Goal: Task Accomplishment & Management: Use online tool/utility

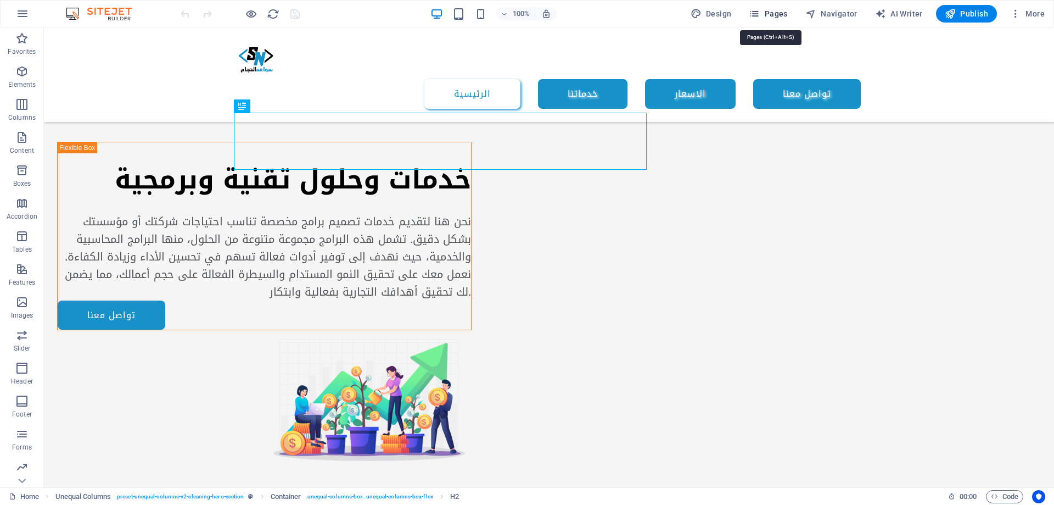
click at [768, 9] on span "Pages" at bounding box center [768, 13] width 38 height 11
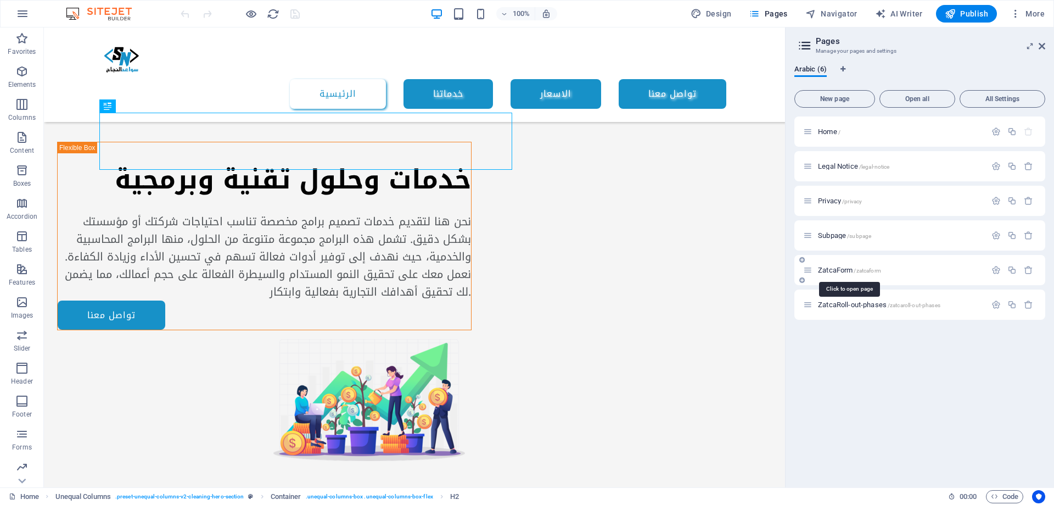
click at [836, 270] on span "ZatcaForm /zatcaform" at bounding box center [849, 270] width 63 height 8
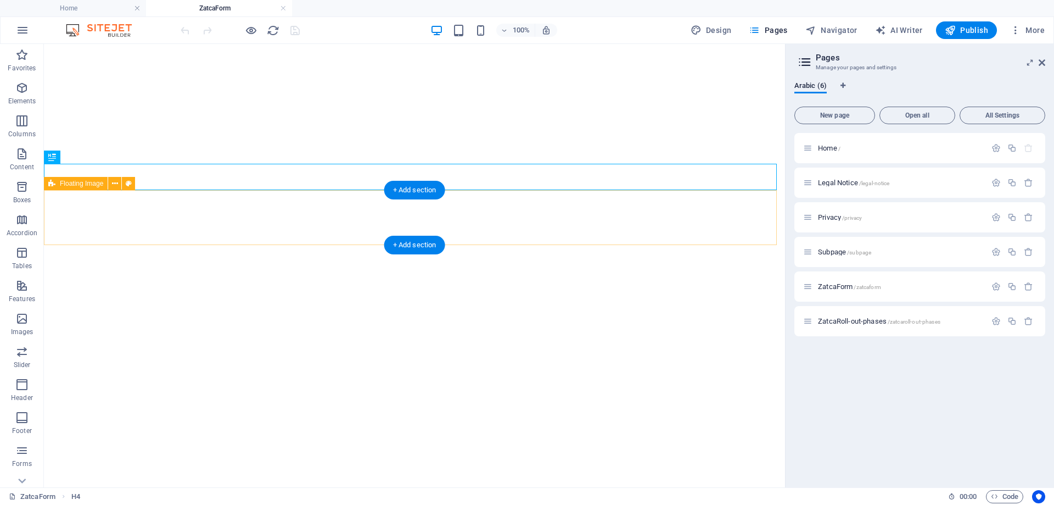
select select
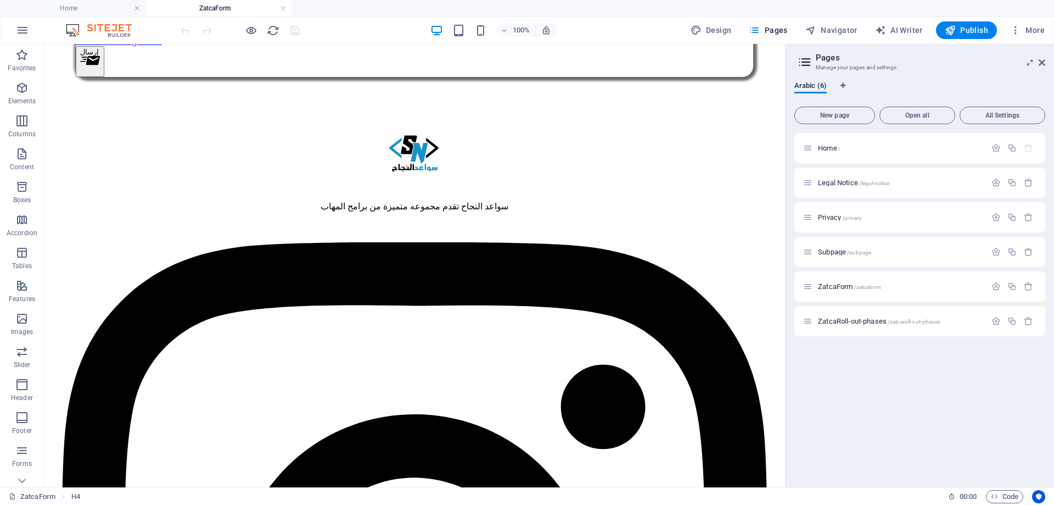
scroll to position [659, 0]
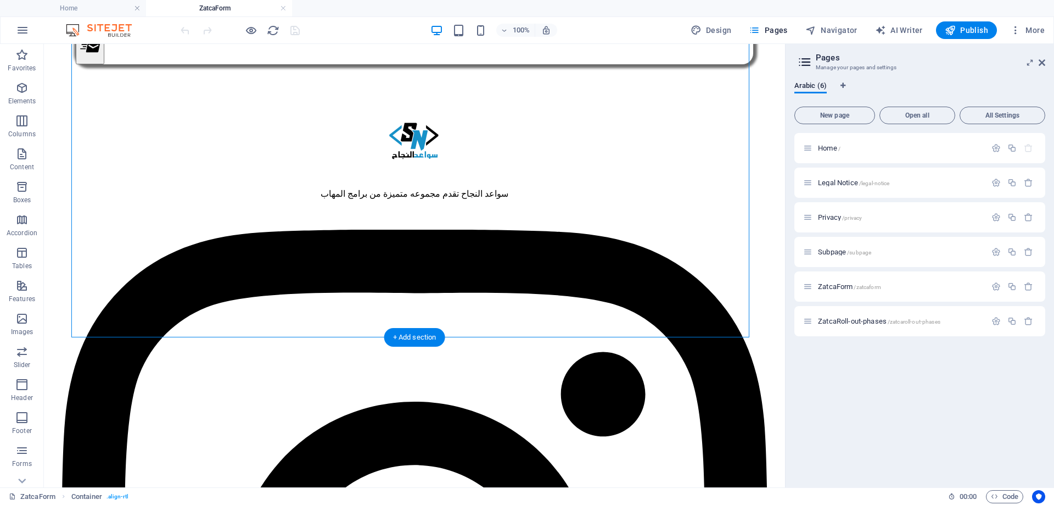
drag, startPoint x: 355, startPoint y: 286, endPoint x: 723, endPoint y: 279, distance: 367.9
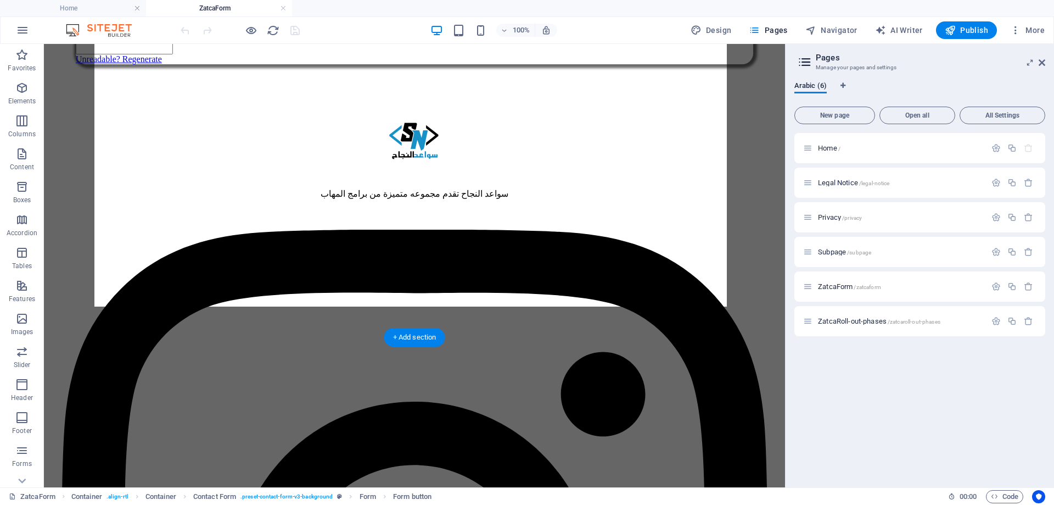
drag, startPoint x: 560, startPoint y: 289, endPoint x: 363, endPoint y: 283, distance: 196.1
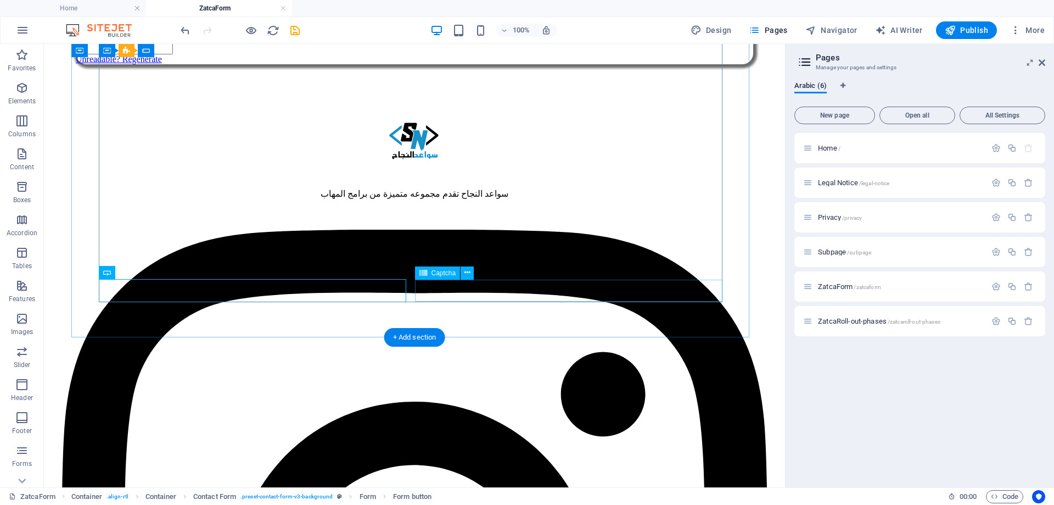
click at [482, 64] on div "Unreadable? Regenerate" at bounding box center [415, 42] width 678 height 46
click at [495, 64] on div "Unreadable? Regenerate" at bounding box center [415, 42] width 678 height 46
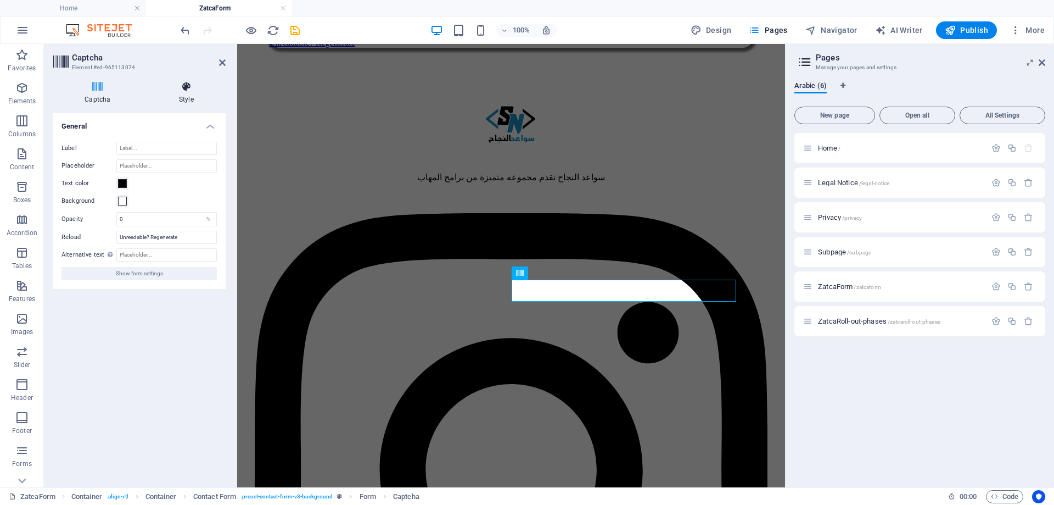
click at [195, 88] on icon at bounding box center [186, 86] width 79 height 11
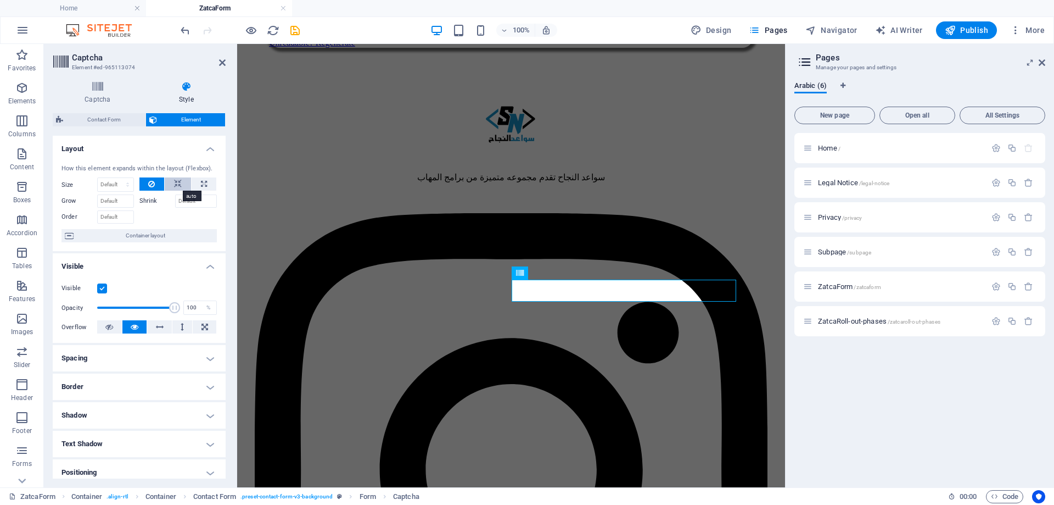
click at [180, 181] on icon at bounding box center [178, 183] width 8 height 13
click at [202, 185] on icon at bounding box center [204, 183] width 6 height 13
type input "100"
select select "%"
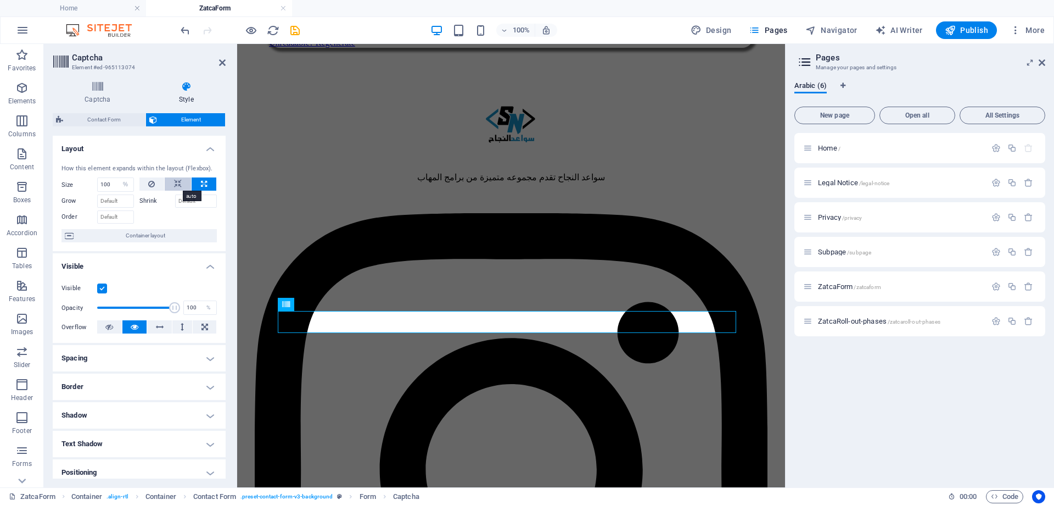
click at [181, 186] on button at bounding box center [178, 183] width 26 height 13
select select "DISABLED_OPTION_VALUE"
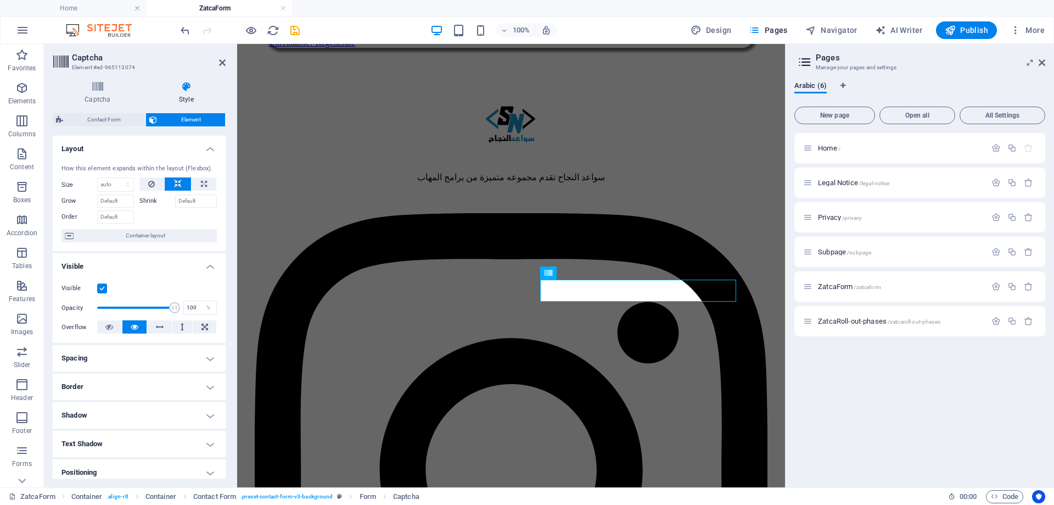
click at [158, 357] on h4 "Spacing" at bounding box center [139, 358] width 173 height 26
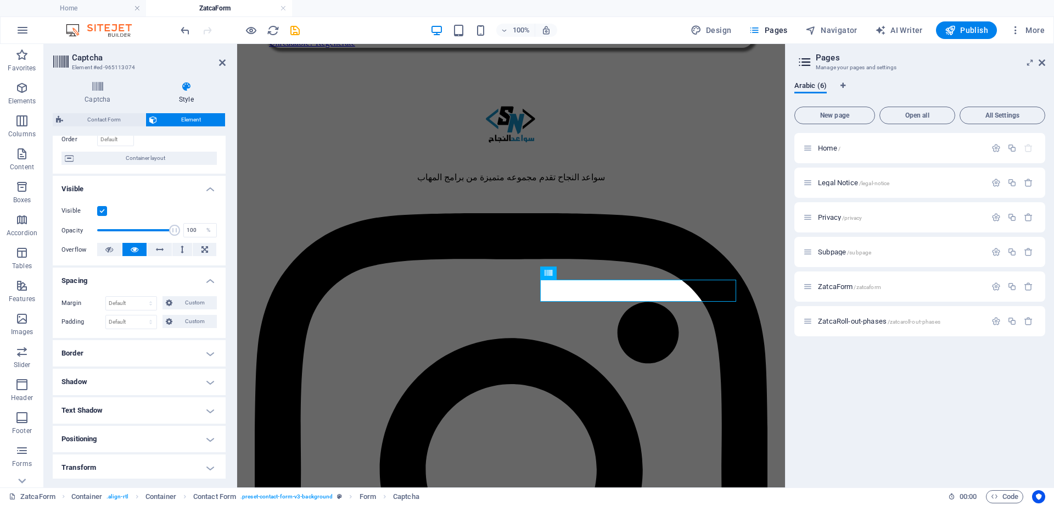
scroll to position [110, 0]
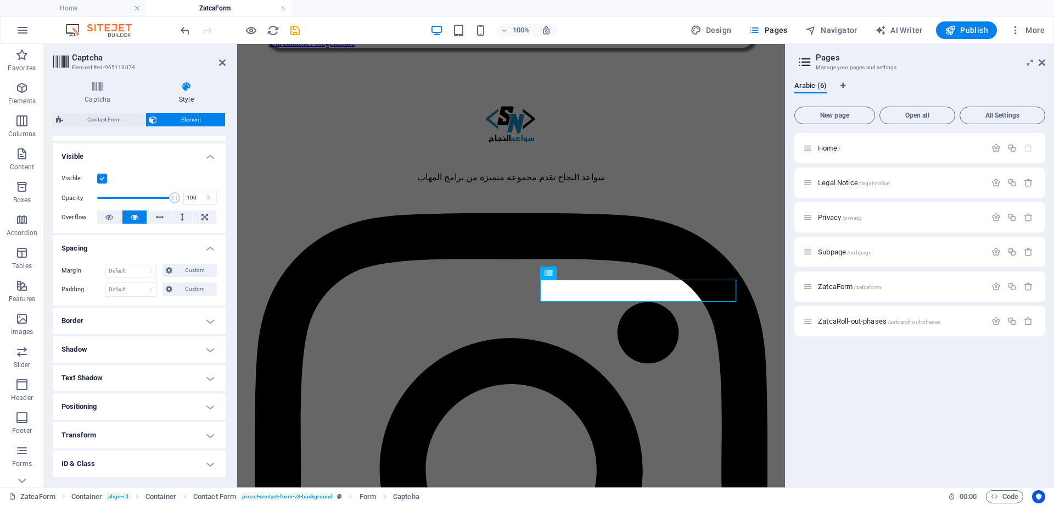
click at [153, 319] on h4 "Border" at bounding box center [139, 320] width 173 height 26
click at [152, 315] on h4 "Border" at bounding box center [139, 317] width 173 height 20
click at [152, 315] on h4 "Border" at bounding box center [139, 320] width 173 height 26
click at [182, 340] on span at bounding box center [186, 343] width 8 height 8
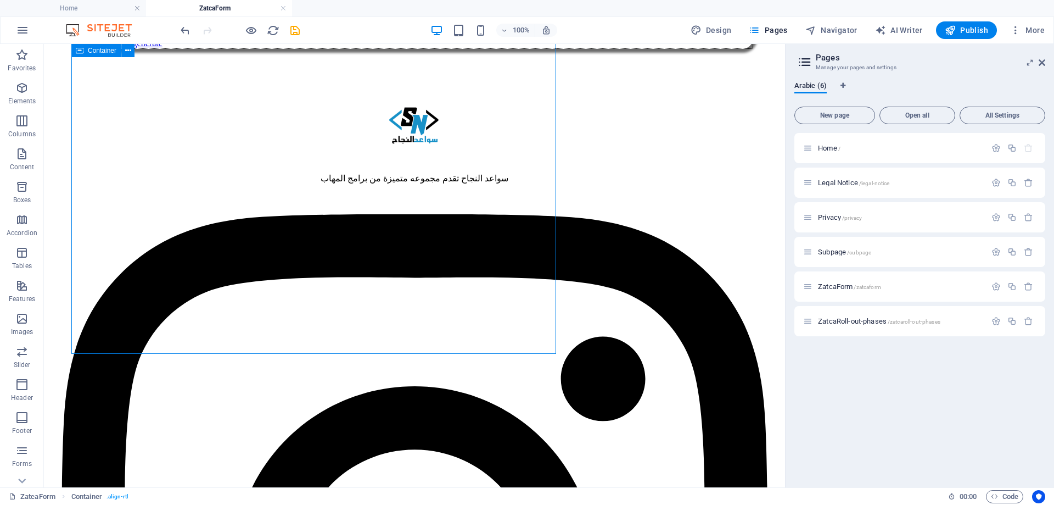
scroll to position [659, 0]
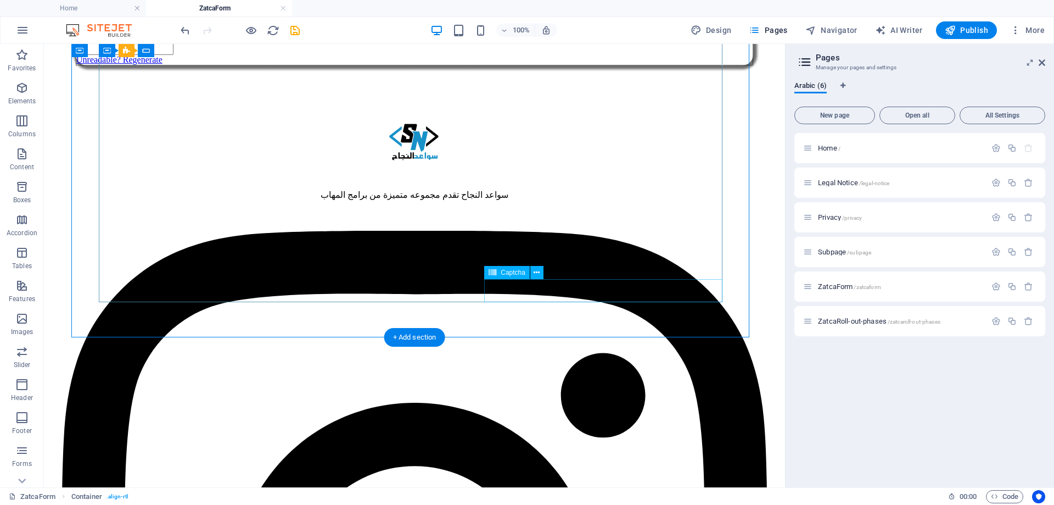
click at [499, 65] on div "Unreadable? Regenerate" at bounding box center [415, 42] width 678 height 47
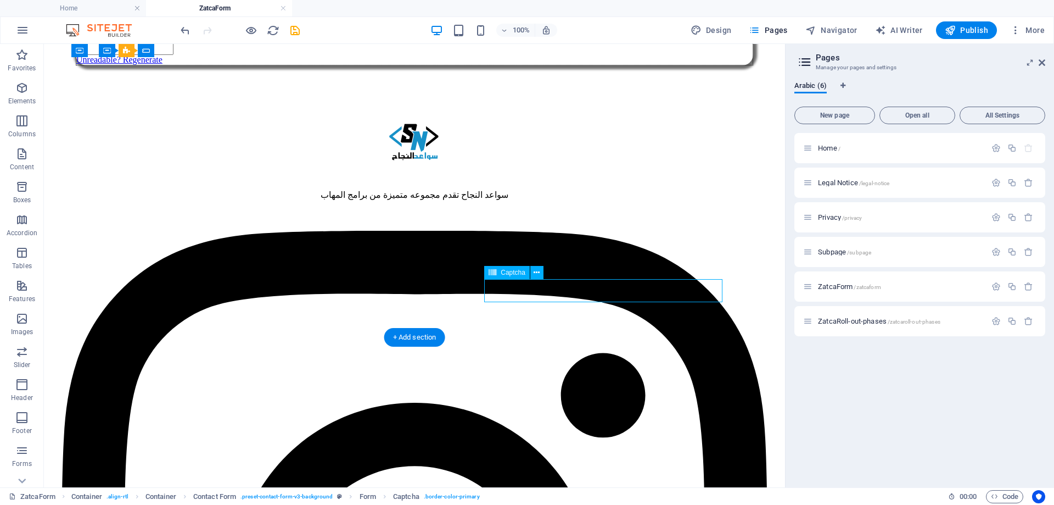
click at [499, 65] on div "Unreadable? Regenerate" at bounding box center [415, 42] width 678 height 47
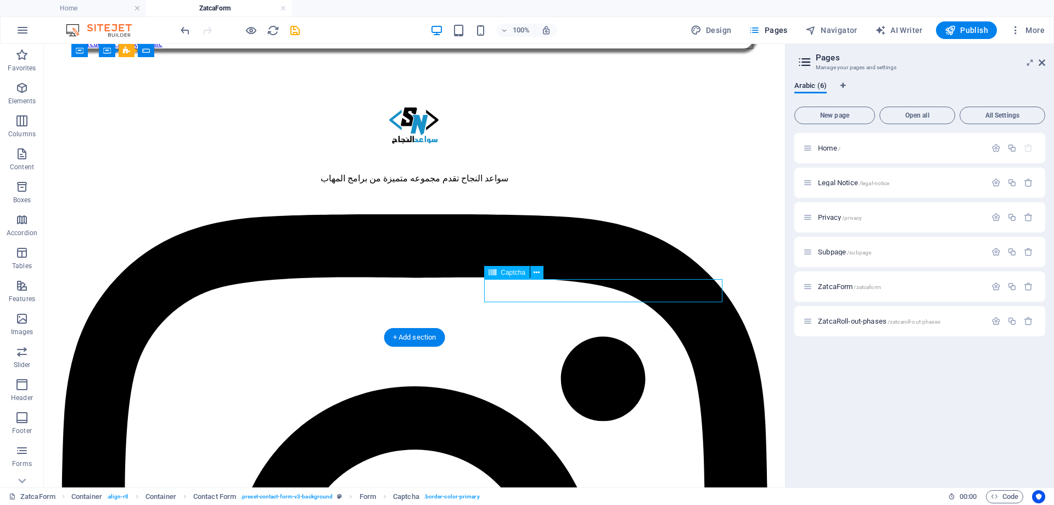
select select "px"
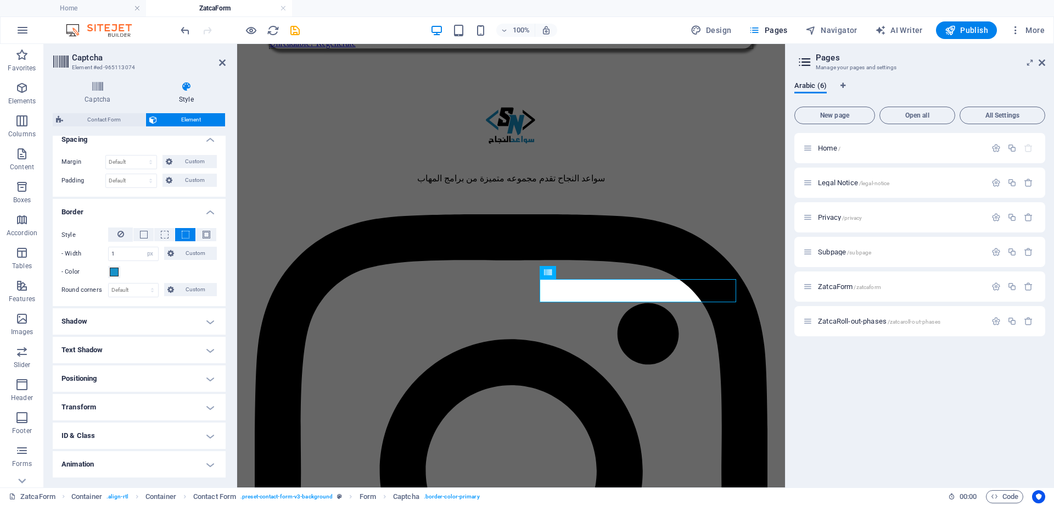
scroll to position [220, 0]
click at [132, 289] on select "Default px rem % vh vw Custom" at bounding box center [133, 288] width 49 height 13
select select "px"
click at [142, 282] on select "Default px rem % vh vw Custom" at bounding box center [133, 288] width 49 height 13
click at [132, 303] on div "Style - Width 1 auto px rem % vh vw Custom Custom 1 auto px rem % vh vw 1 auto …" at bounding box center [139, 260] width 173 height 87
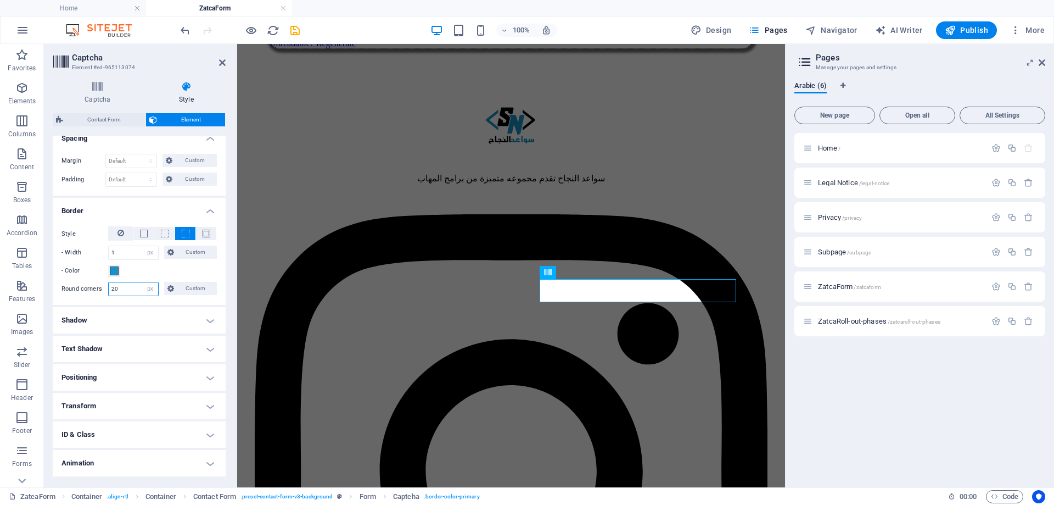
drag, startPoint x: 127, startPoint y: 291, endPoint x: 95, endPoint y: 291, distance: 31.8
click at [95, 291] on div "Round corners 20 Default px rem % vh vw Custom Custom" at bounding box center [138, 289] width 155 height 14
type input "5"
click at [139, 319] on h4 "Shadow" at bounding box center [139, 320] width 173 height 26
click at [165, 343] on span "Outside" at bounding box center [158, 341] width 19 height 13
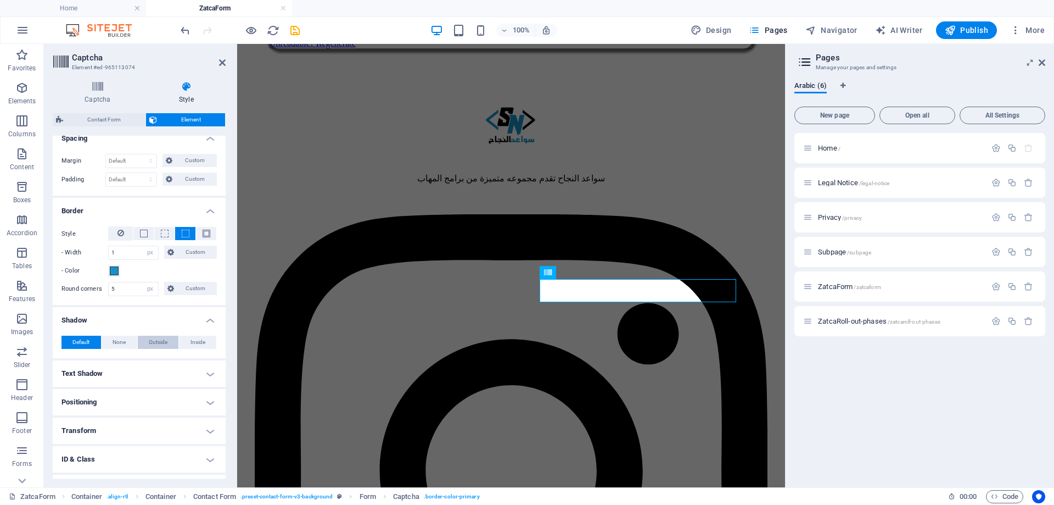
type input "2"
type input "4"
click at [79, 344] on span "Default" at bounding box center [80, 341] width 17 height 13
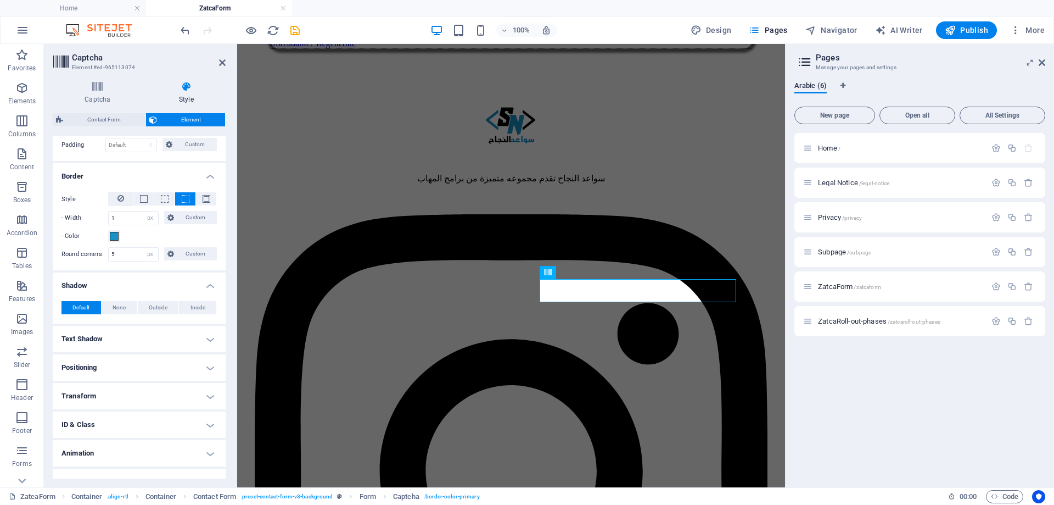
scroll to position [271, 0]
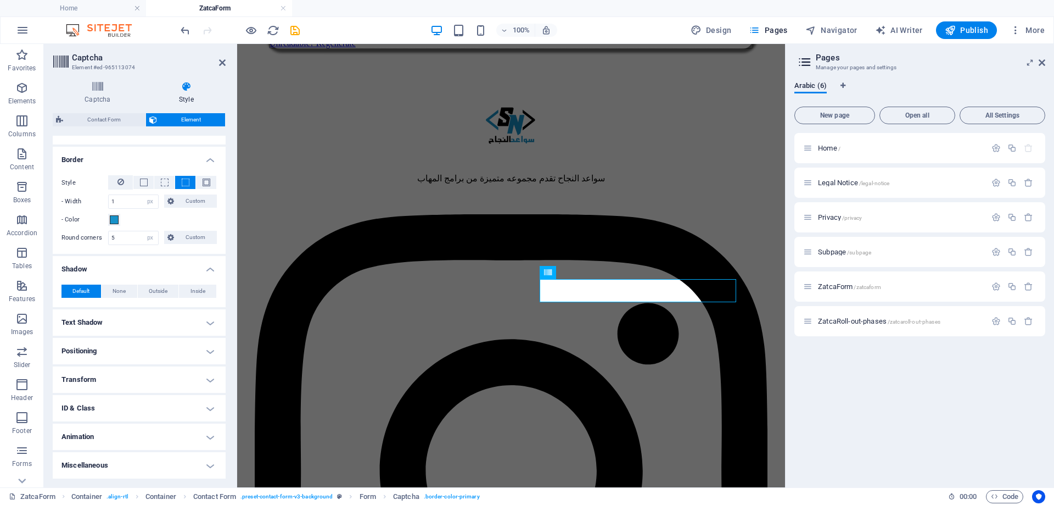
click at [171, 262] on h4 "Shadow" at bounding box center [139, 266] width 173 height 20
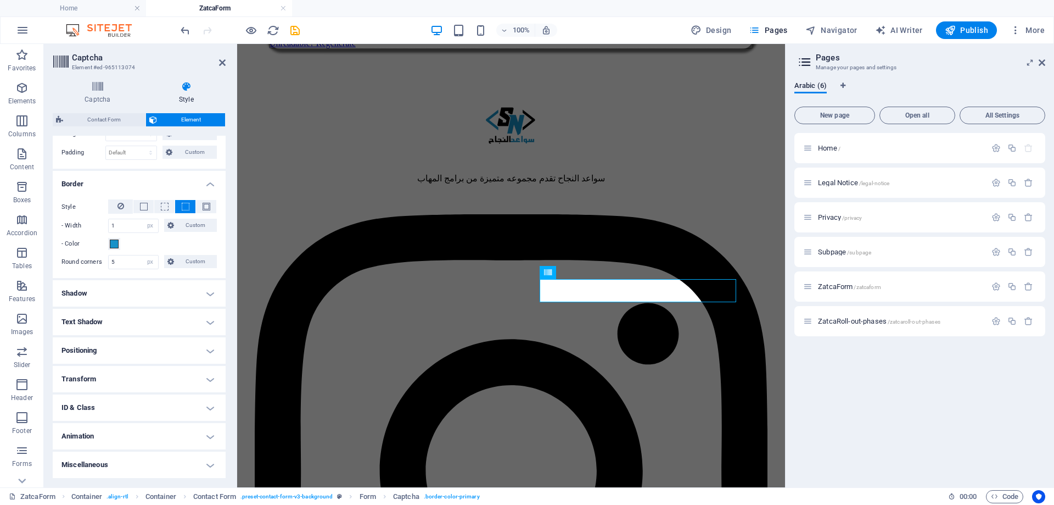
scroll to position [246, 0]
click at [113, 377] on h4 "Transform" at bounding box center [139, 379] width 173 height 26
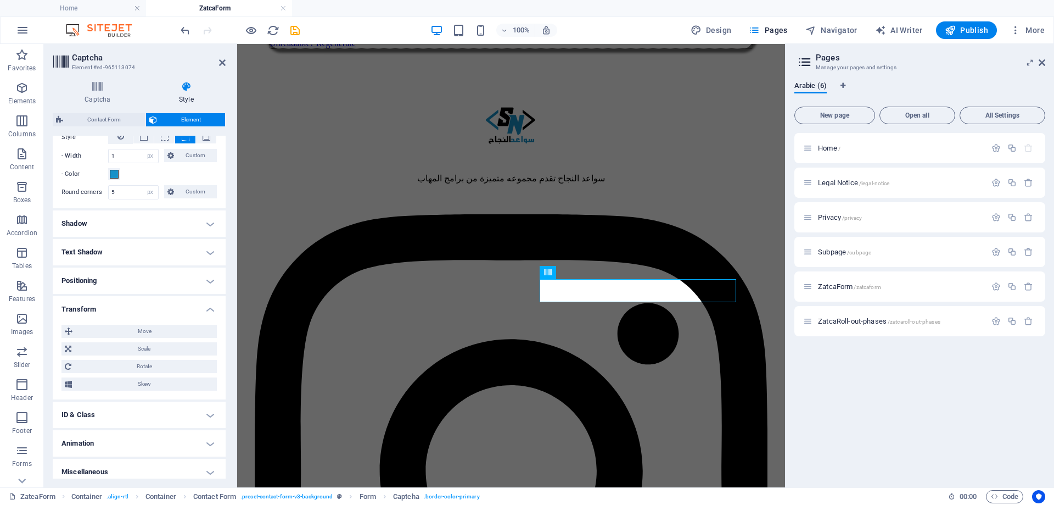
scroll to position [323, 0]
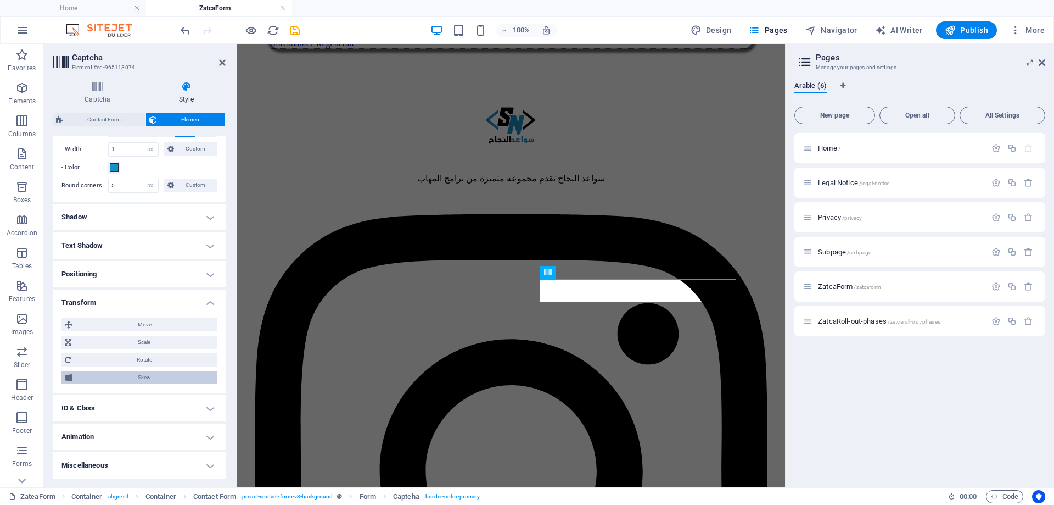
click at [177, 377] on span "Skew" at bounding box center [144, 377] width 138 height 13
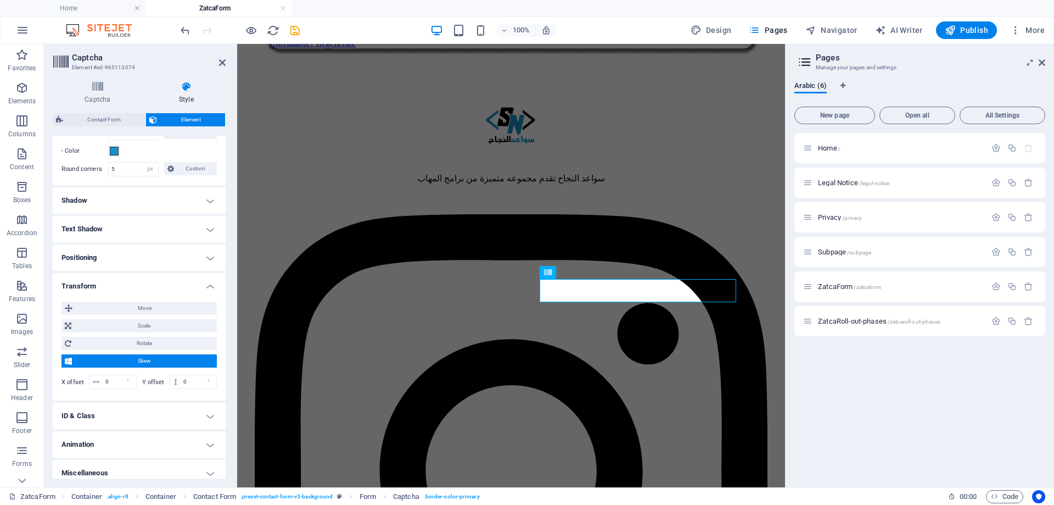
scroll to position [347, 0]
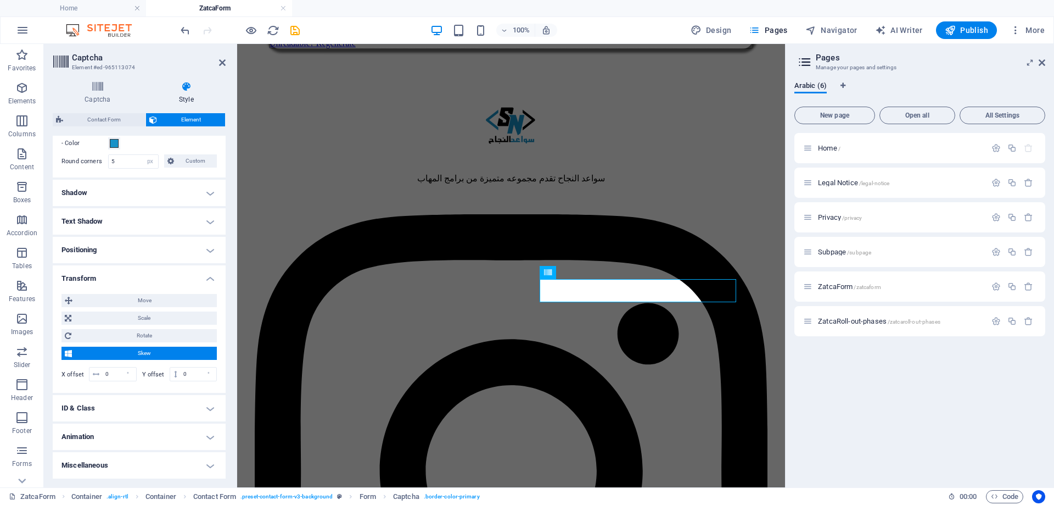
click at [135, 467] on h4 "Miscellaneous" at bounding box center [139, 465] width 173 height 26
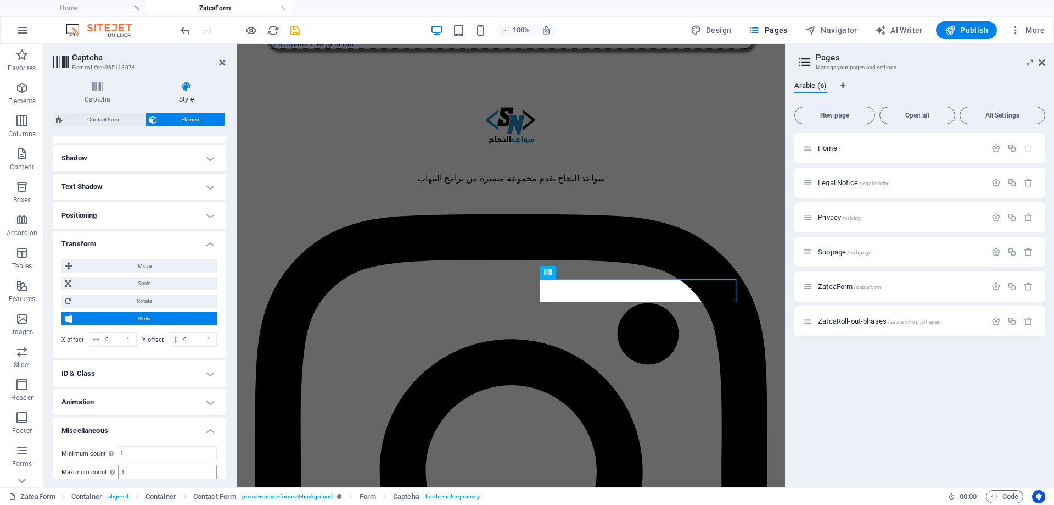
scroll to position [415, 0]
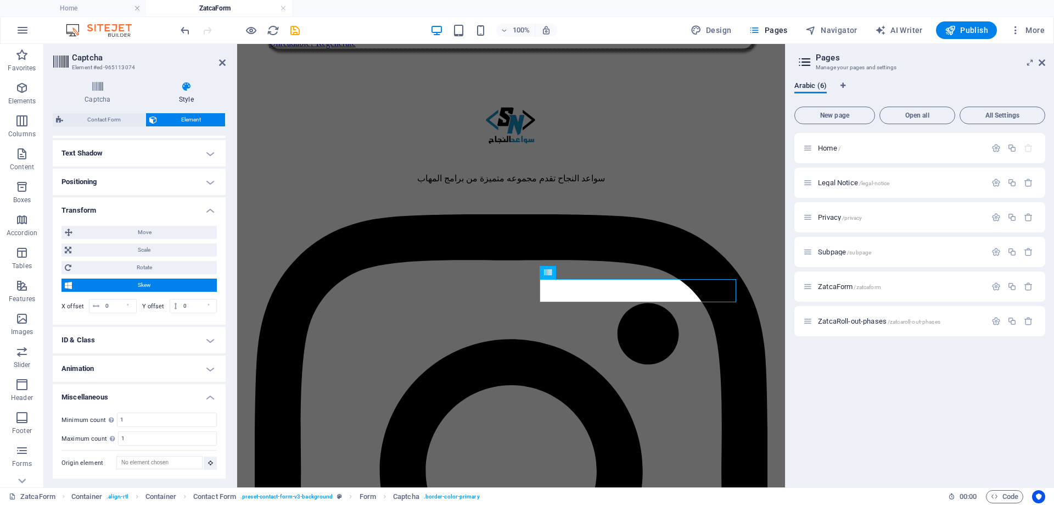
click at [139, 369] on h4 "Animation" at bounding box center [139, 368] width 173 height 26
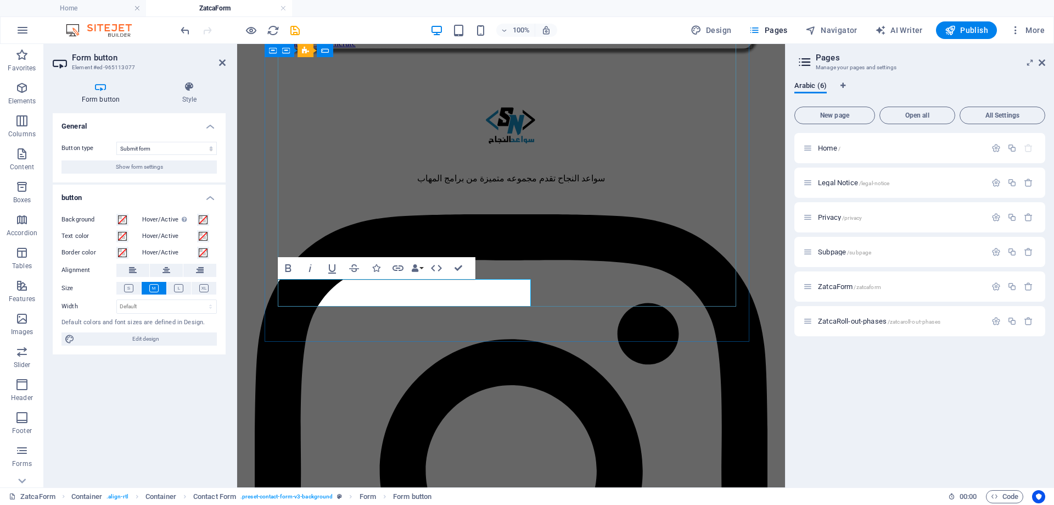
click at [167, 337] on span "Edit design" at bounding box center [146, 338] width 136 height 13
select select "px"
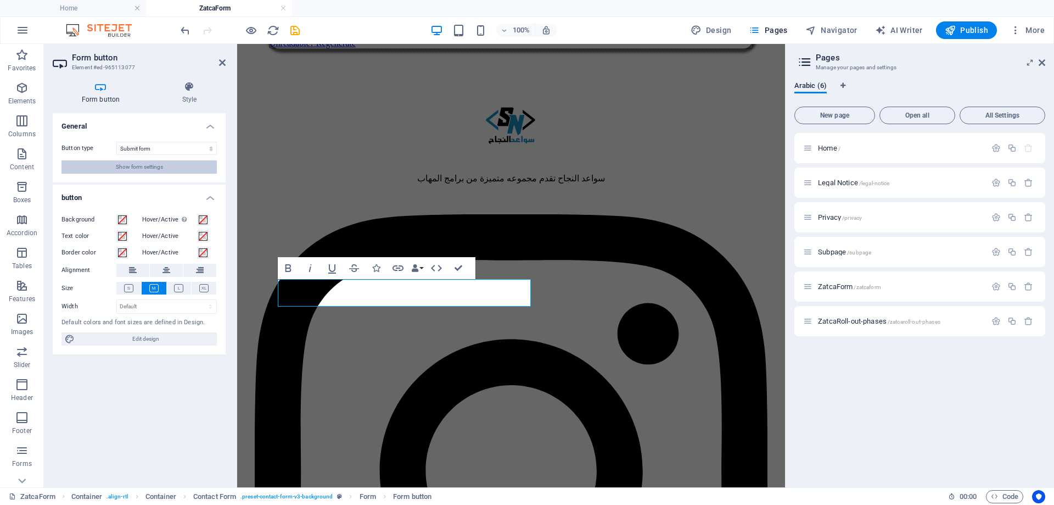
select select "400"
select select "px"
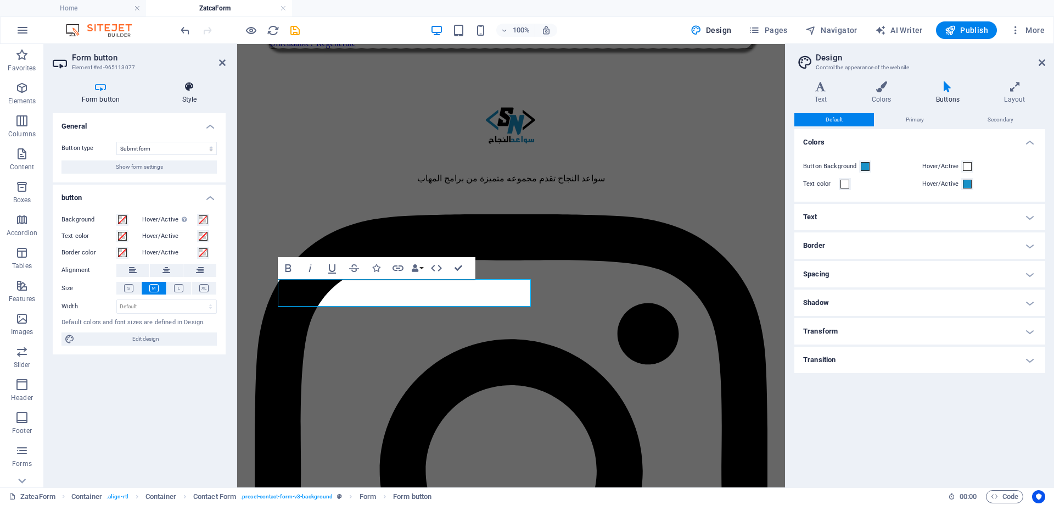
click at [191, 94] on h4 "Style" at bounding box center [189, 92] width 72 height 23
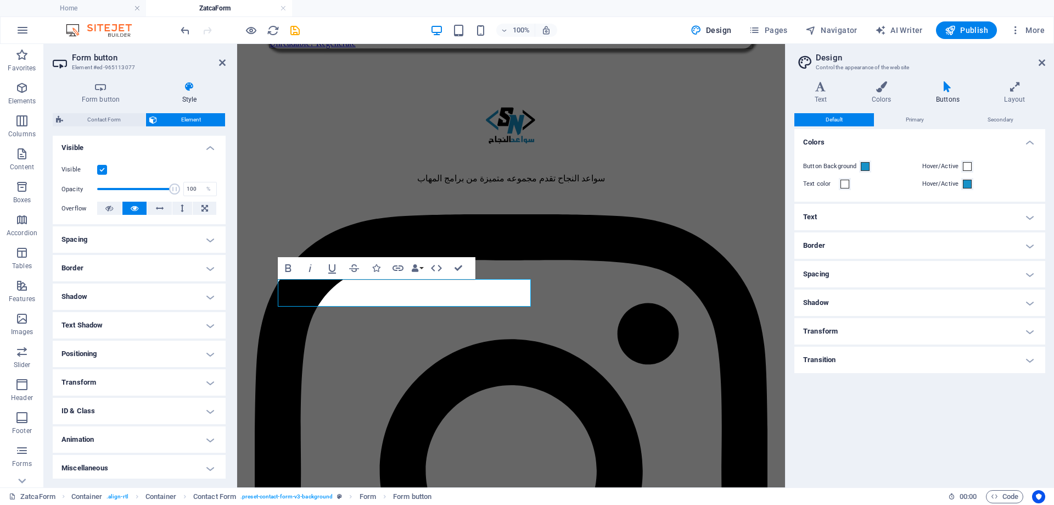
scroll to position [121, 0]
click at [121, 435] on h4 "Animation" at bounding box center [139, 436] width 173 height 26
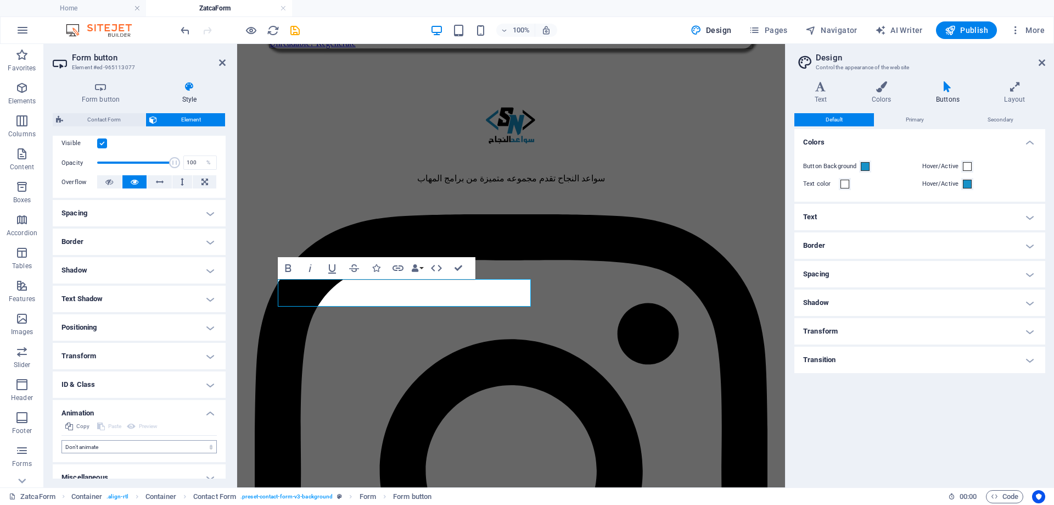
scroll to position [157, 0]
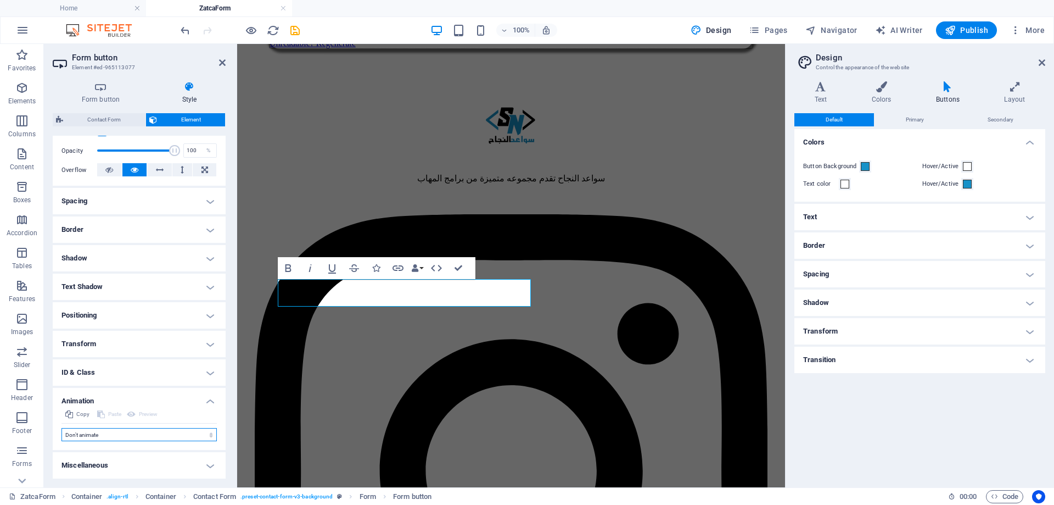
click at [119, 435] on select "Don't animate Show / Hide Slide up/down Zoom in/out Slide left to right Slide r…" at bounding box center [138, 434] width 155 height 13
select select "move-right-to-left"
click at [61, 428] on select "Don't animate Show / Hide Slide up/down Zoom in/out Slide left to right Slide r…" at bounding box center [138, 434] width 155 height 13
select select "scroll"
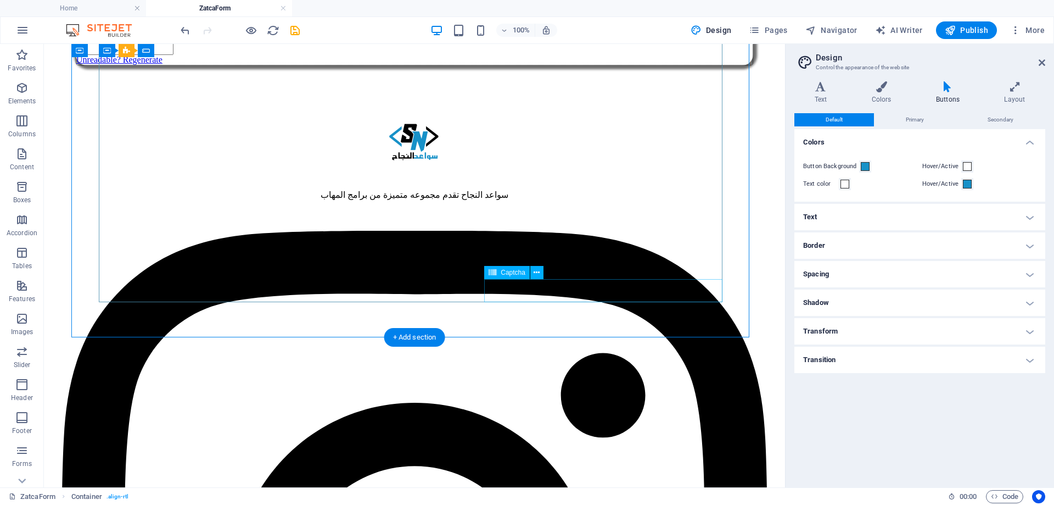
click at [536, 65] on div "Unreadable? Regenerate" at bounding box center [415, 42] width 678 height 47
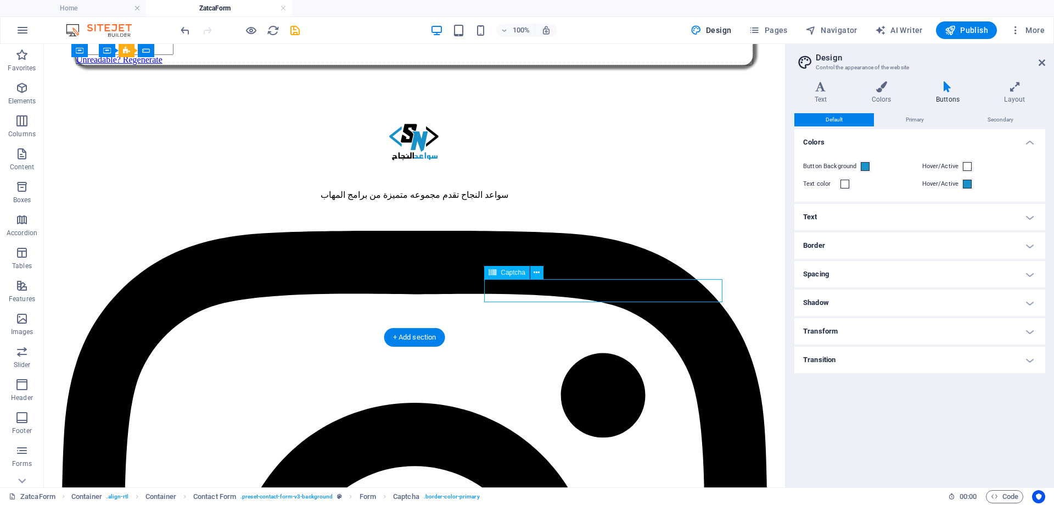
click at [536, 65] on div "Unreadable? Regenerate" at bounding box center [415, 42] width 678 height 47
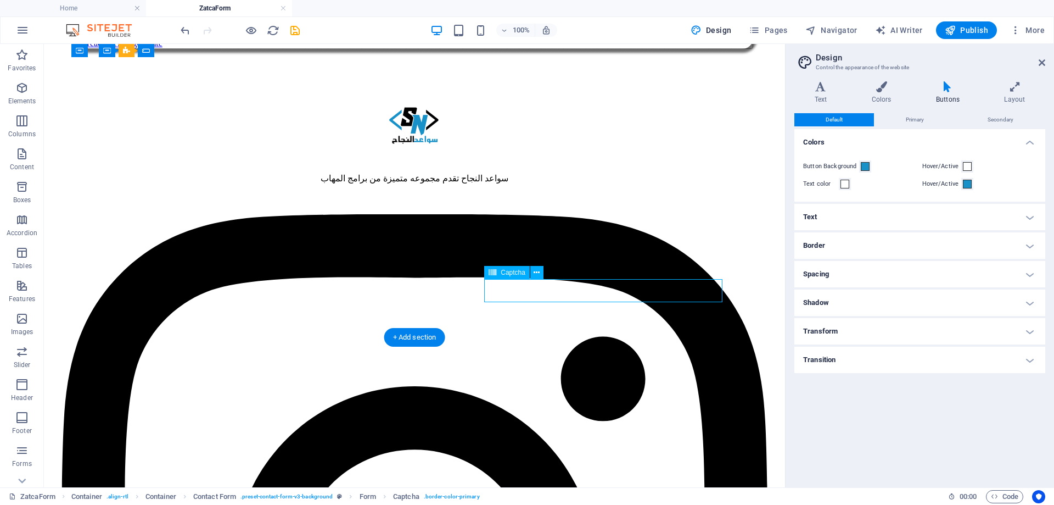
select select "px"
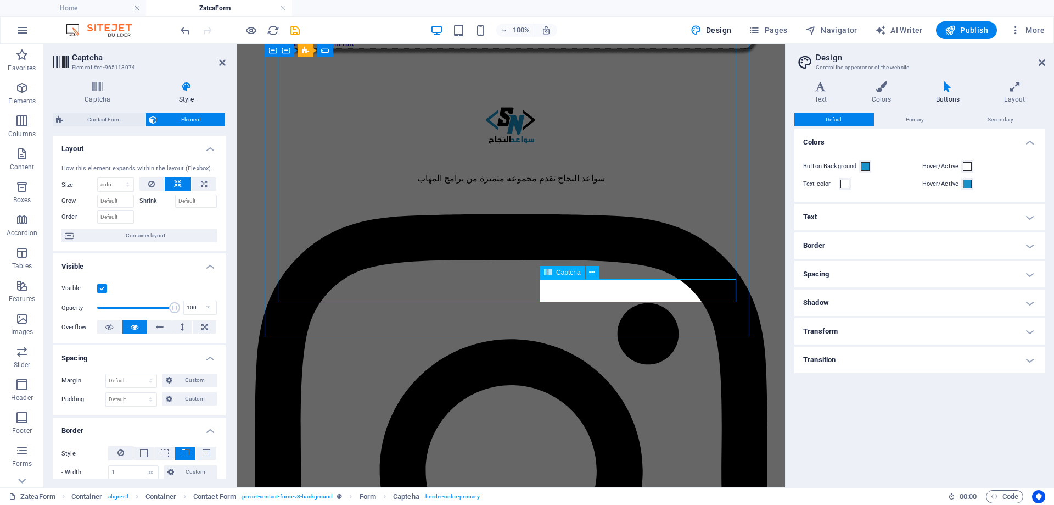
click at [673, 49] on div "Unreadable? Regenerate" at bounding box center [511, 25] width 484 height 47
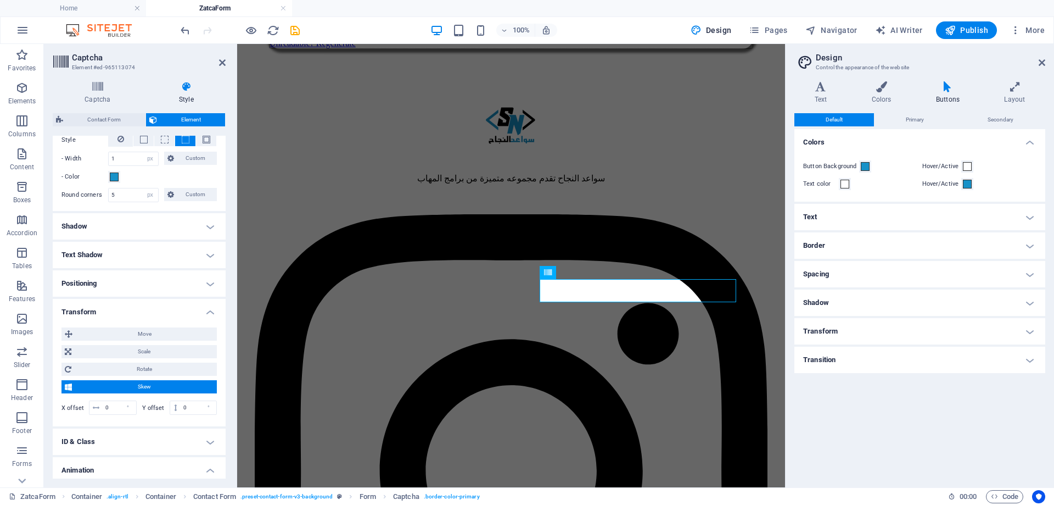
scroll to position [329, 0]
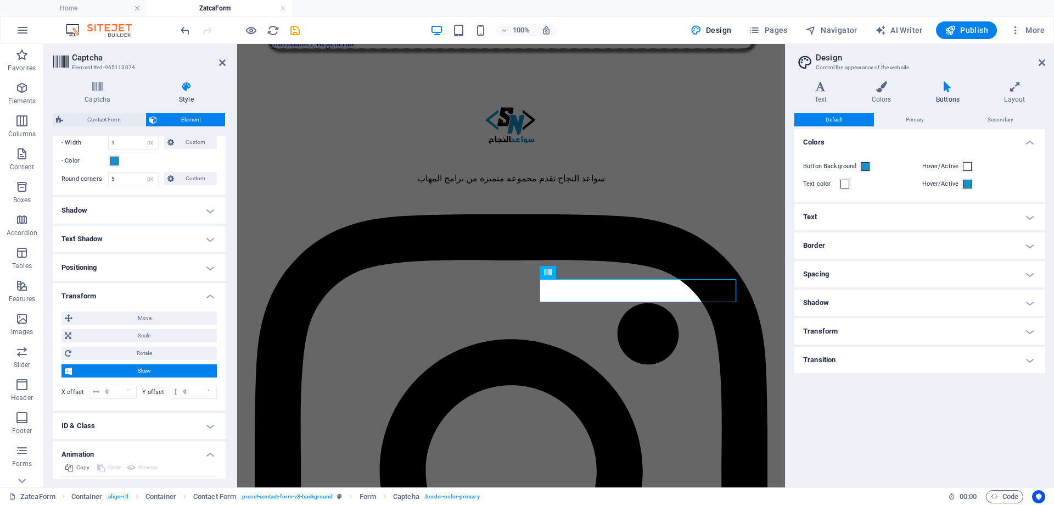
click at [121, 268] on h4 "Positioning" at bounding box center [139, 267] width 173 height 26
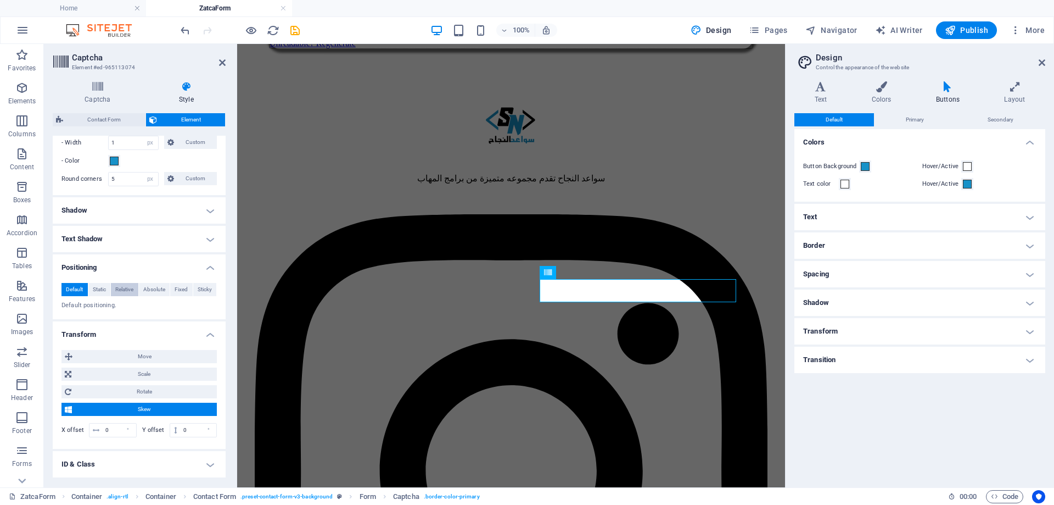
click at [126, 292] on span "Relative" at bounding box center [124, 289] width 18 height 13
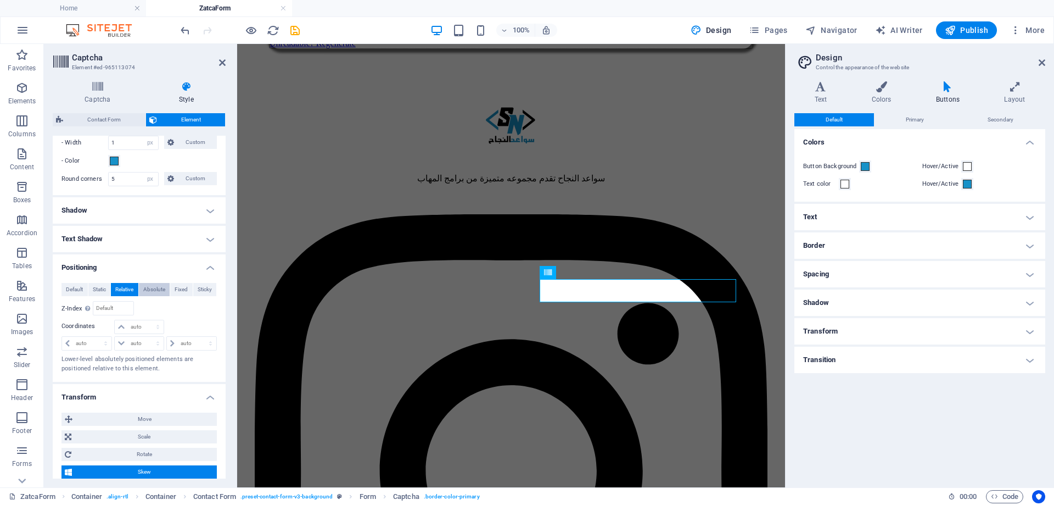
click at [152, 291] on span "Absolute" at bounding box center [154, 289] width 22 height 13
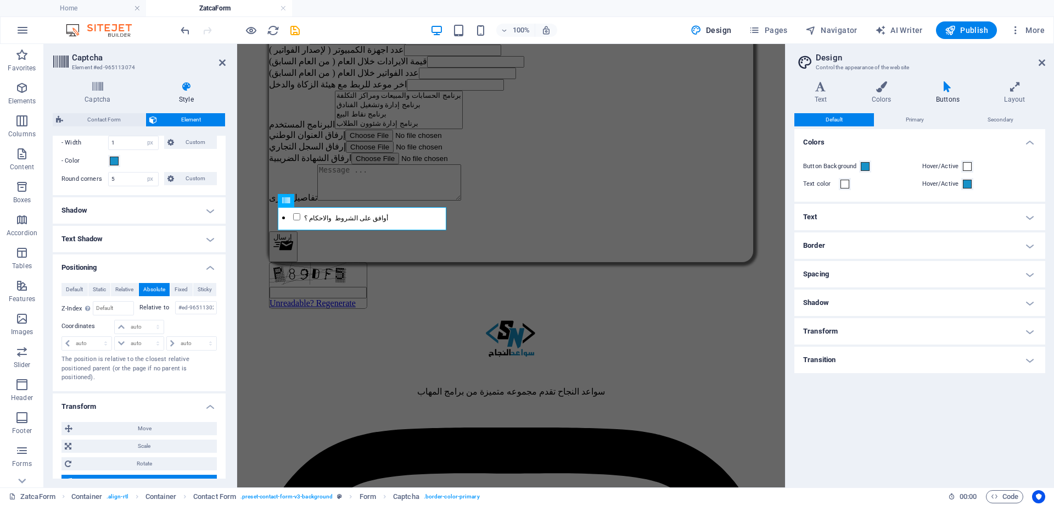
scroll to position [385, 0]
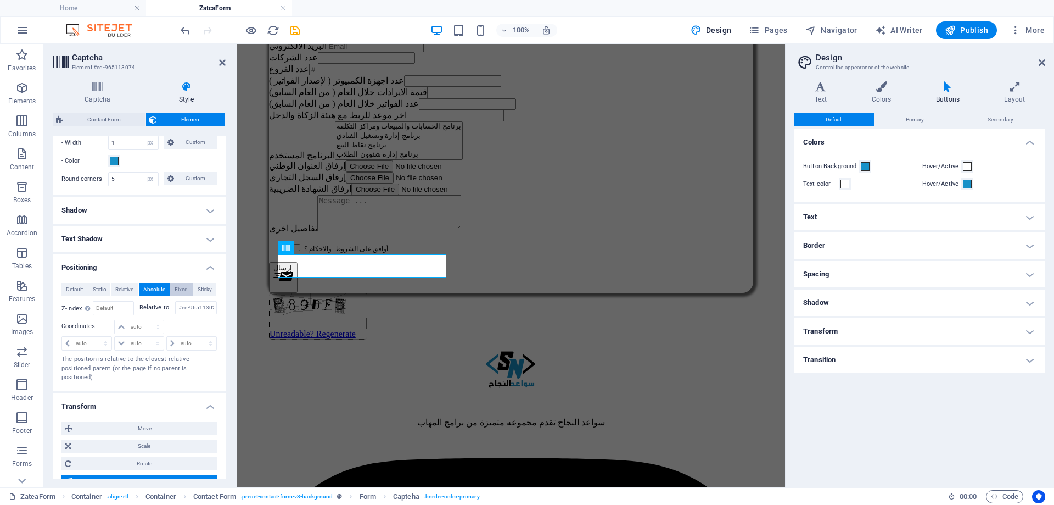
click at [179, 288] on span "Fixed" at bounding box center [181, 289] width 13 height 13
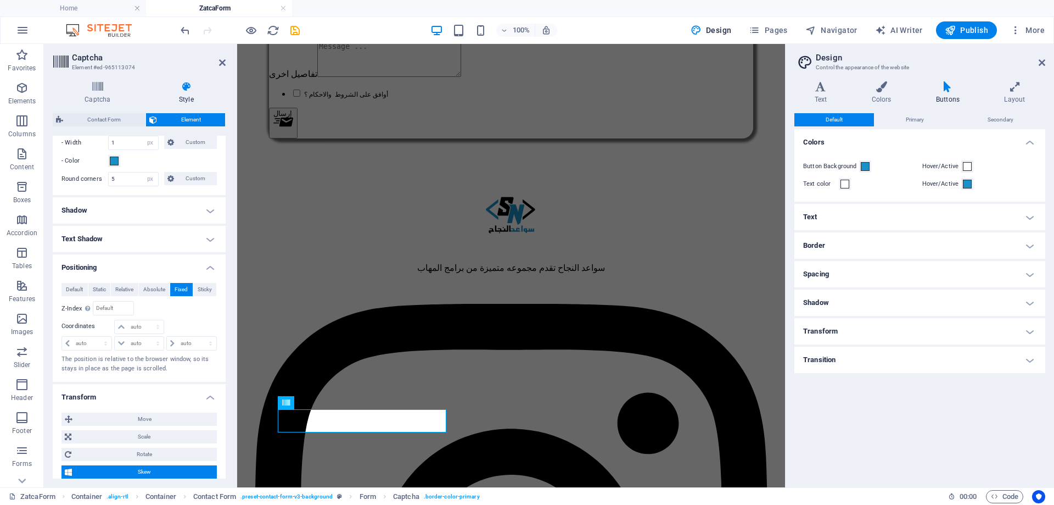
scroll to position [759, 0]
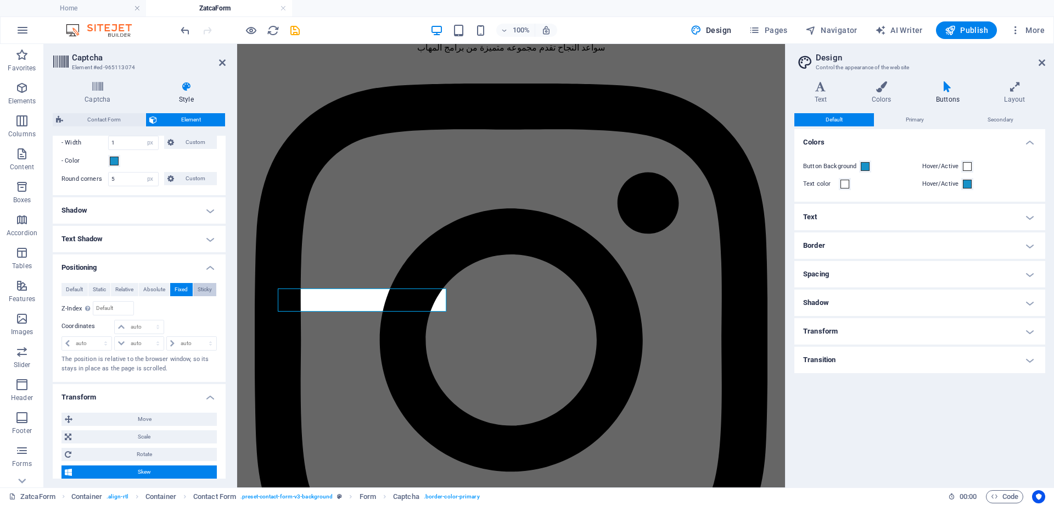
click at [201, 289] on span "Sticky" at bounding box center [205, 289] width 14 height 13
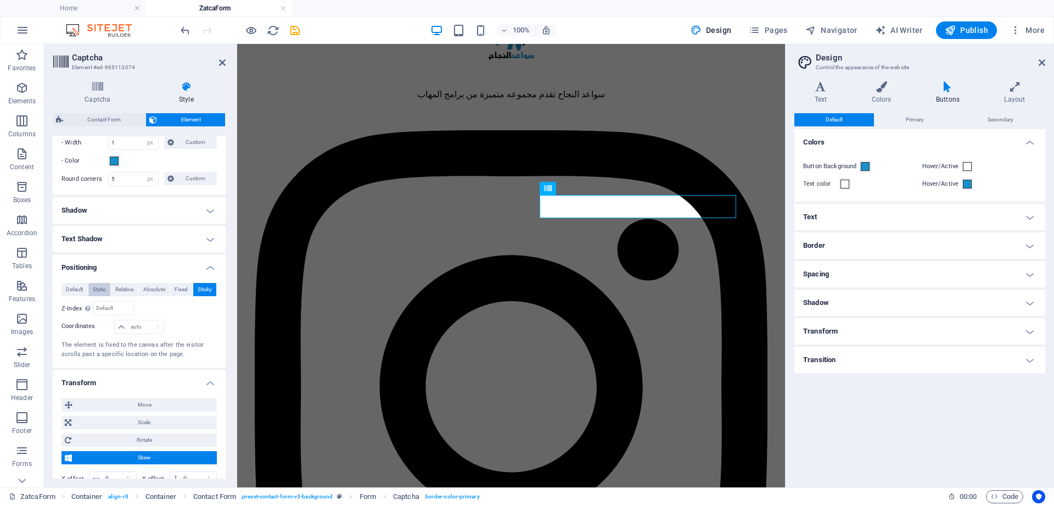
click at [102, 290] on span "Static" at bounding box center [99, 289] width 13 height 13
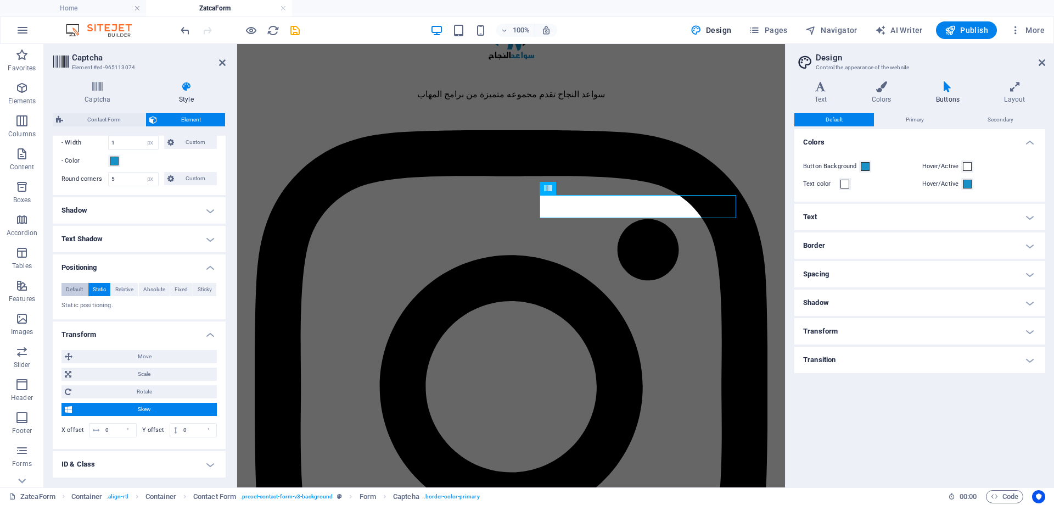
click at [73, 292] on span "Default" at bounding box center [74, 289] width 17 height 13
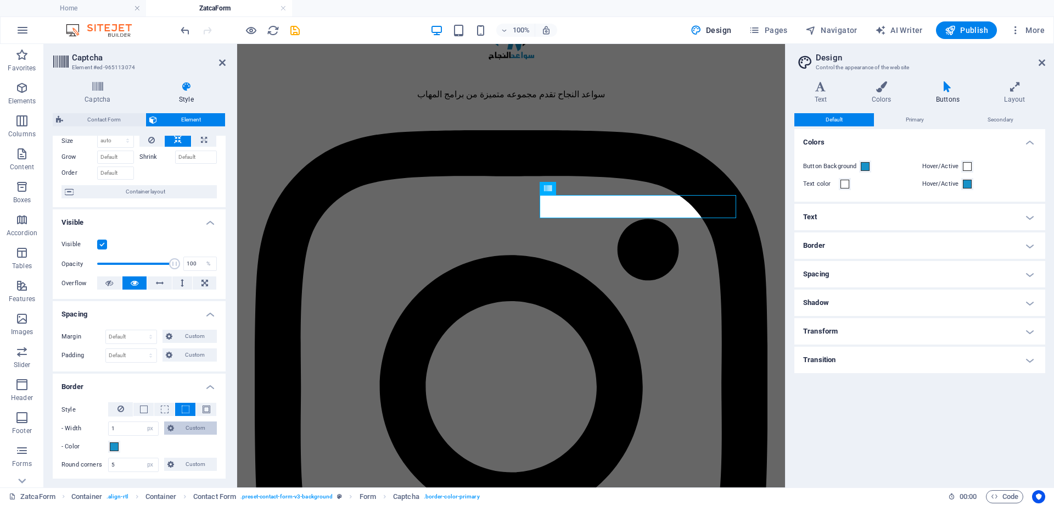
scroll to position [0, 0]
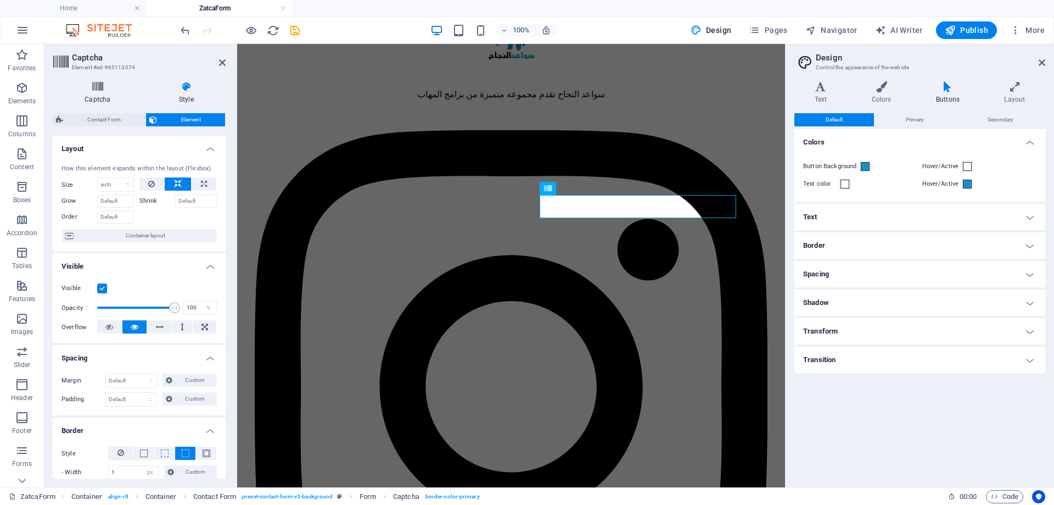
click at [93, 83] on icon at bounding box center [98, 86] width 90 height 11
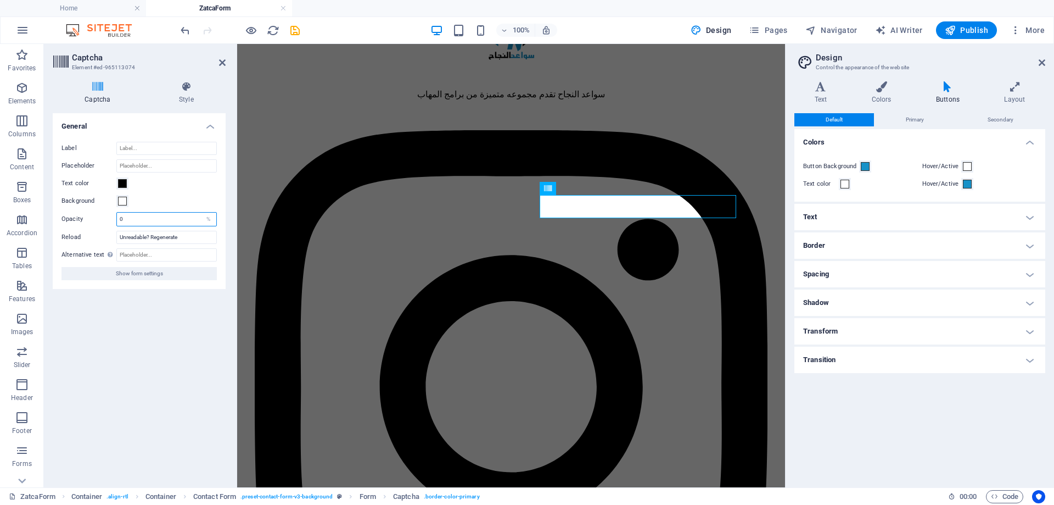
click at [167, 217] on input "0" at bounding box center [166, 218] width 99 height 13
click at [192, 237] on input "Unreadable? Regenerate" at bounding box center [166, 237] width 100 height 13
click at [160, 165] on input "Placeholder" at bounding box center [166, 165] width 100 height 13
type input "[EMAIL_ADDRESS][DOMAIN_NAME]"
click at [190, 166] on input "[EMAIL_ADDRESS][DOMAIN_NAME]" at bounding box center [166, 165] width 100 height 13
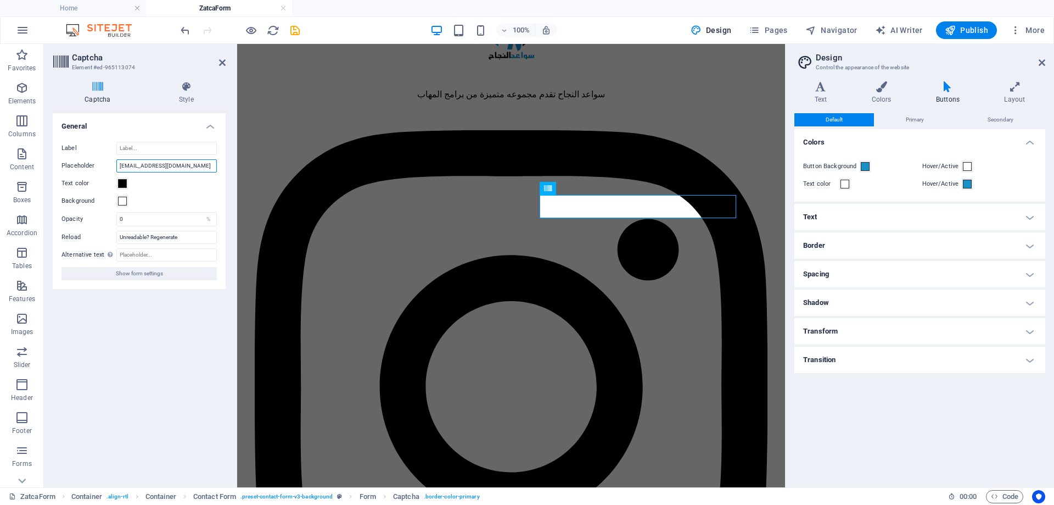
drag, startPoint x: 190, startPoint y: 166, endPoint x: 102, endPoint y: 164, distance: 87.9
click at [102, 164] on div "Placeholder [EMAIL_ADDRESS][DOMAIN_NAME]" at bounding box center [138, 165] width 155 height 13
click at [132, 150] on input "Label" at bounding box center [166, 148] width 100 height 13
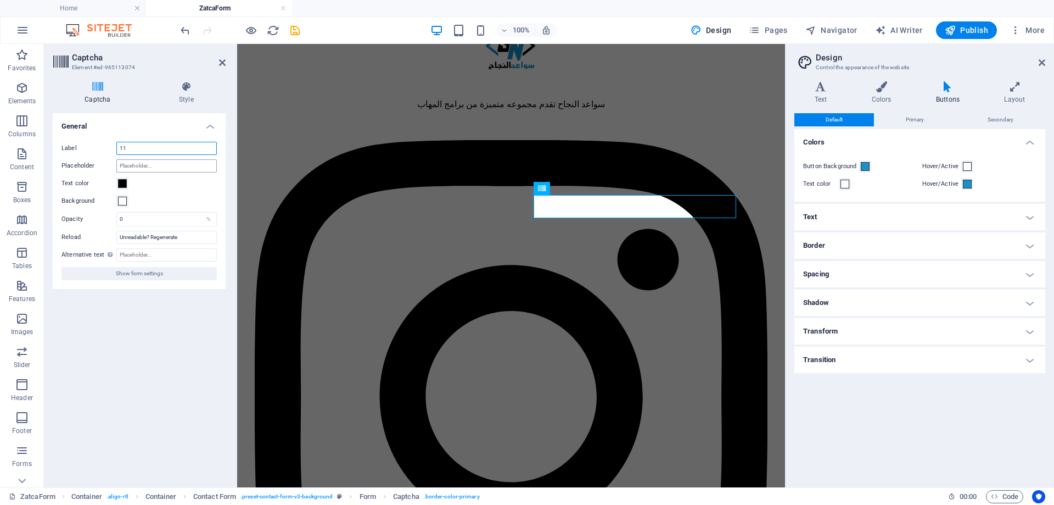
type input "1"
type input "ت"
type input "الرمز:"
click at [149, 274] on span "Show form settings" at bounding box center [139, 273] width 47 height 13
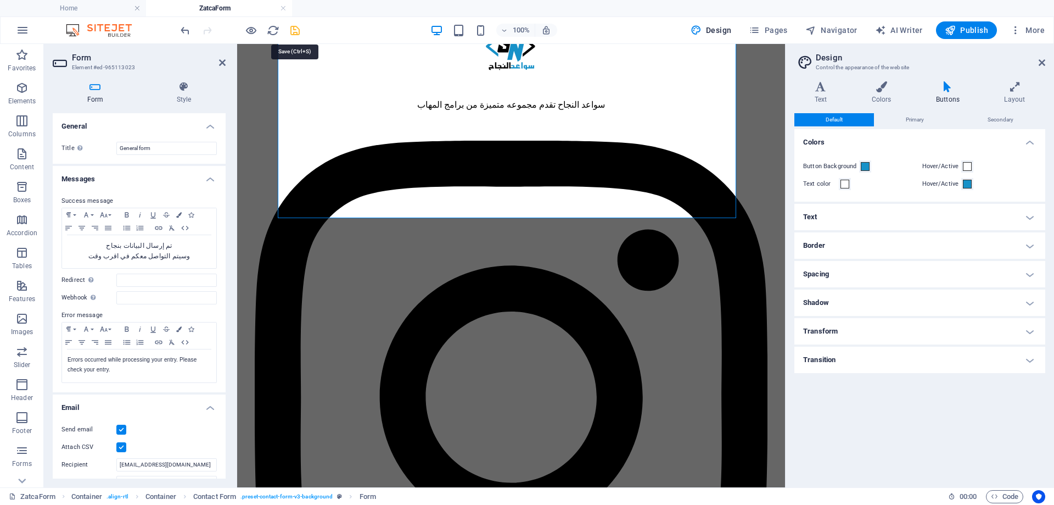
click at [294, 30] on icon "save" at bounding box center [295, 30] width 13 height 13
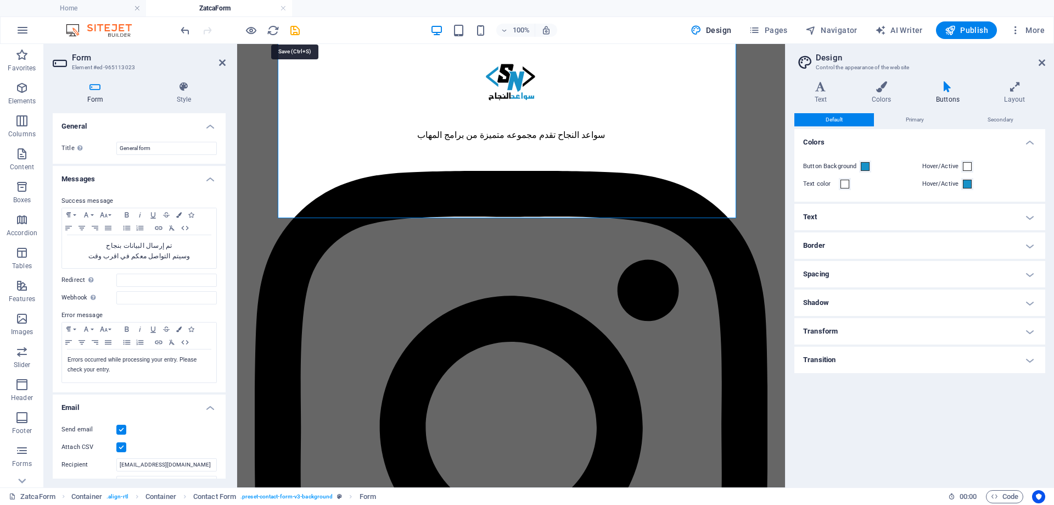
select select
checkbox input "false"
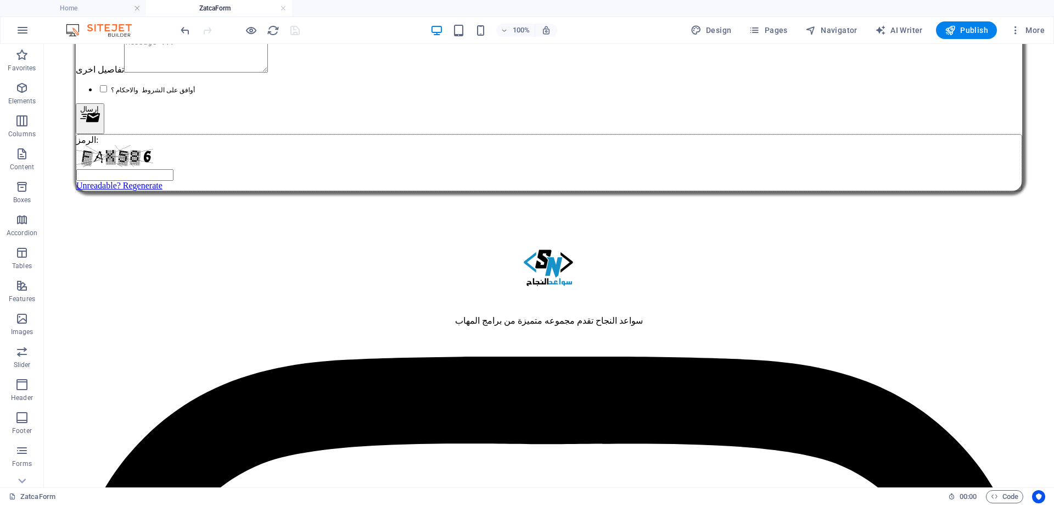
scroll to position [510, 0]
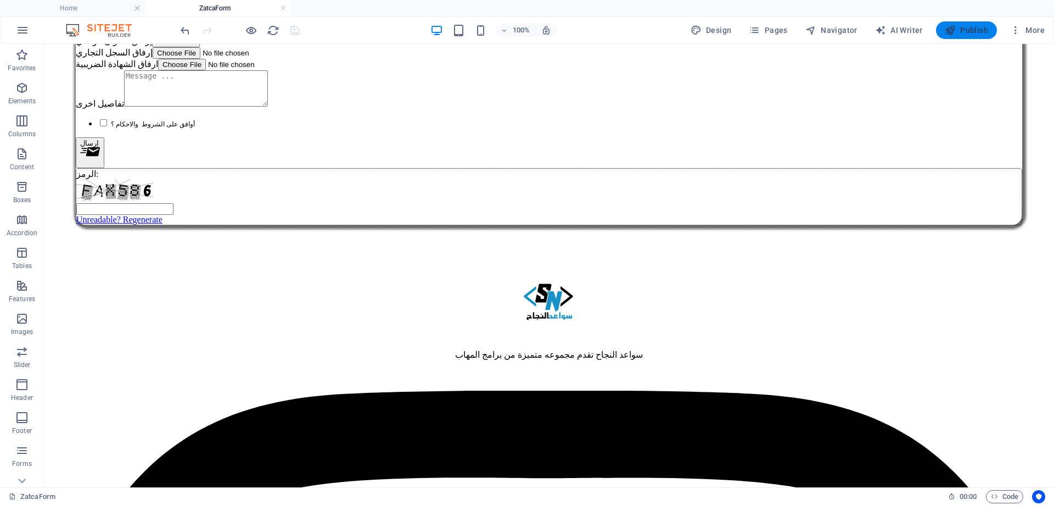
click at [979, 26] on span "Publish" at bounding box center [966, 30] width 43 height 11
